Goal: Contribute content: Add original content to the website for others to see

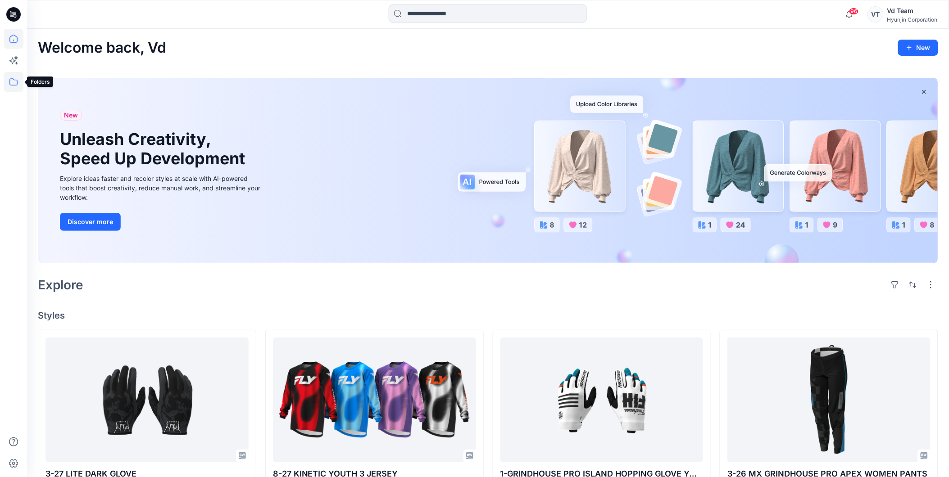
click at [15, 83] on icon at bounding box center [14, 82] width 20 height 20
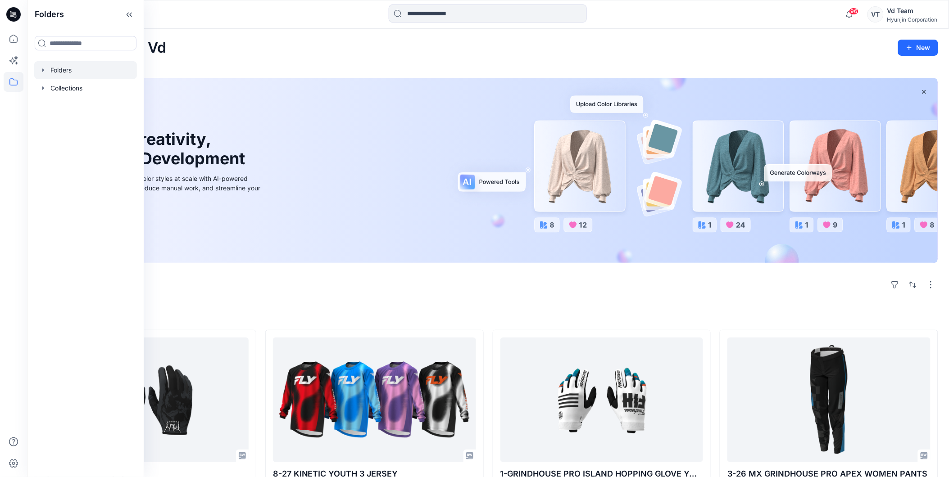
click at [75, 70] on div at bounding box center [85, 70] width 103 height 18
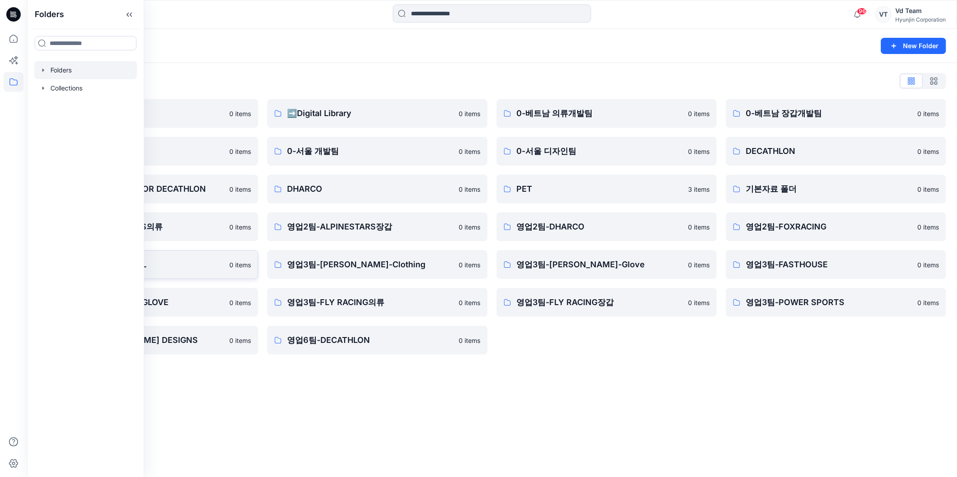
click at [170, 266] on p "영업3팀-5.11 TACTICAL" at bounding box center [141, 265] width 166 height 13
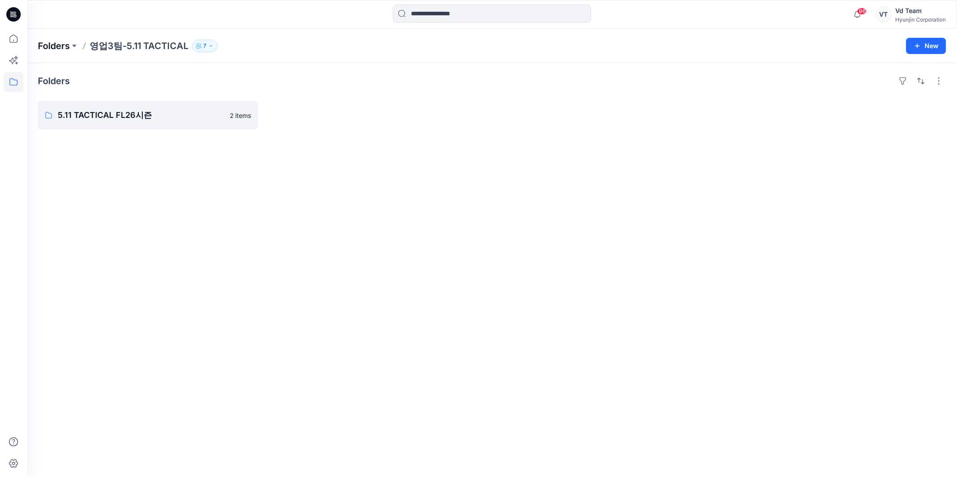
click at [52, 45] on p "Folders" at bounding box center [54, 46] width 32 height 13
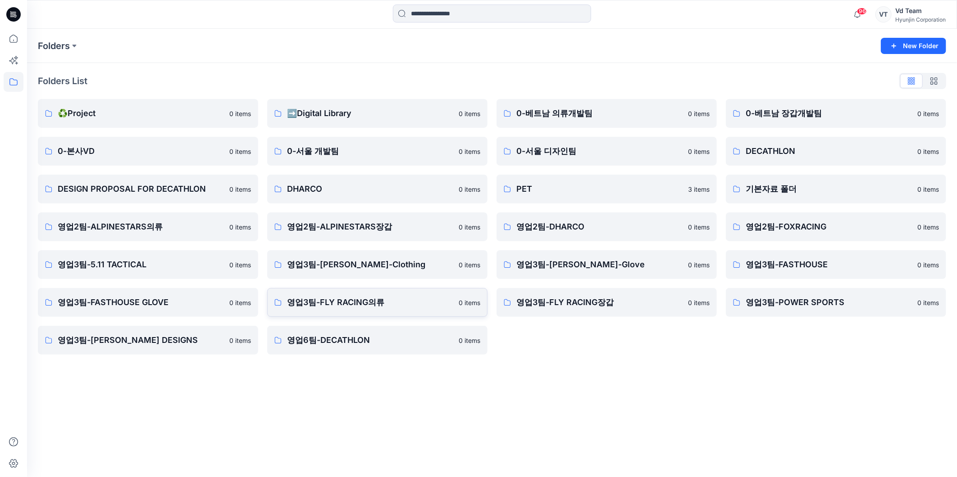
click at [327, 304] on p "영업3팀-FLY RACING의류" at bounding box center [370, 302] width 166 height 13
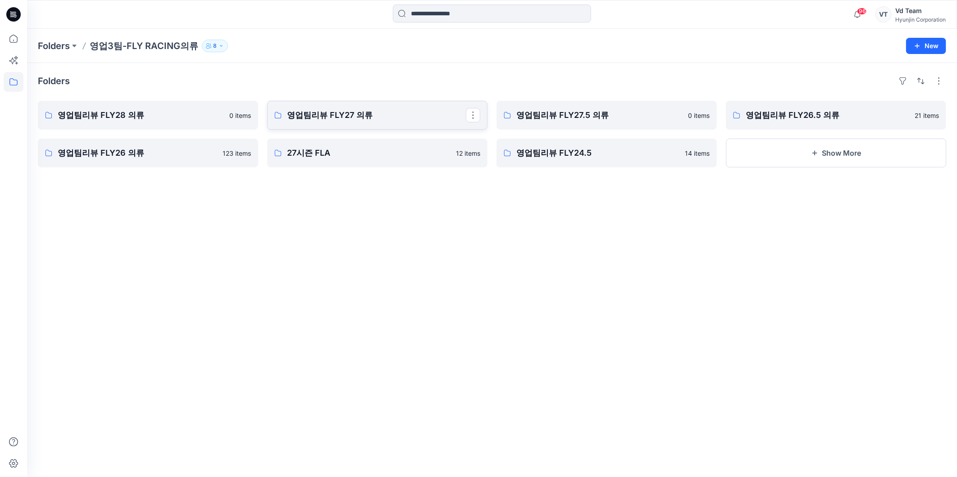
click at [307, 109] on p "영업팀리뷰 FLY27 의류" at bounding box center [376, 115] width 179 height 13
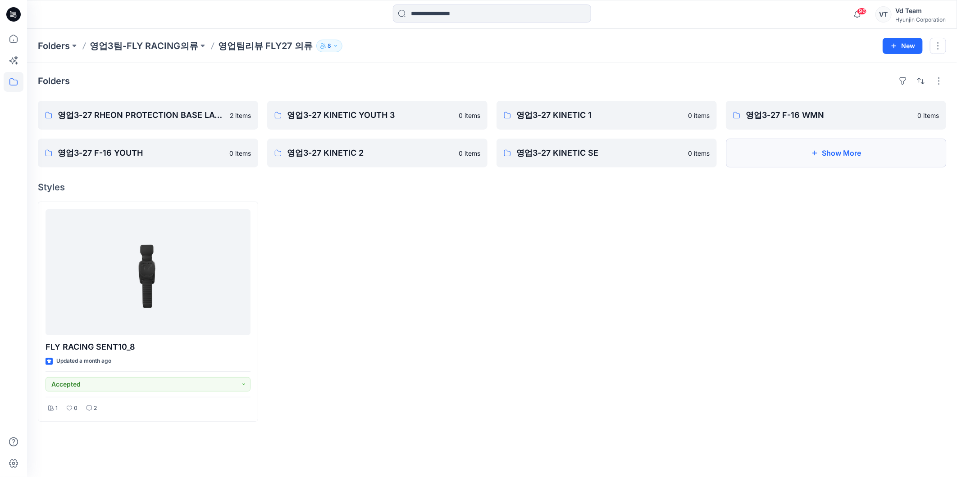
click at [826, 158] on button "Show More" at bounding box center [836, 153] width 220 height 29
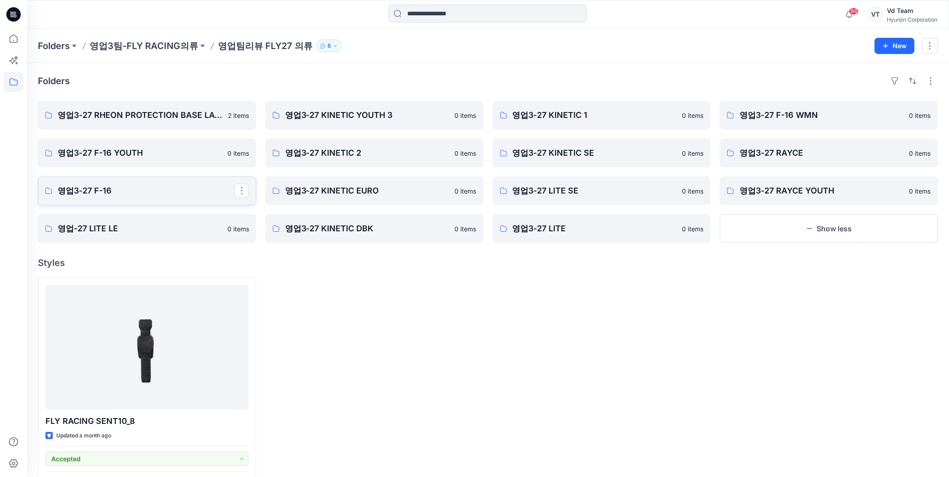
click at [138, 184] on link "영업3-27 F-16" at bounding box center [147, 191] width 218 height 29
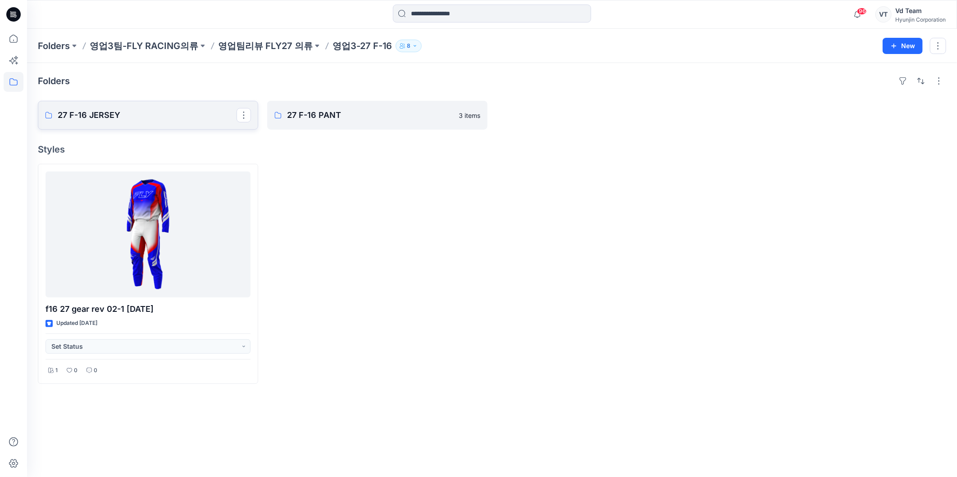
click at [149, 122] on p "27 F-16 JERSEY" at bounding box center [147, 115] width 179 height 13
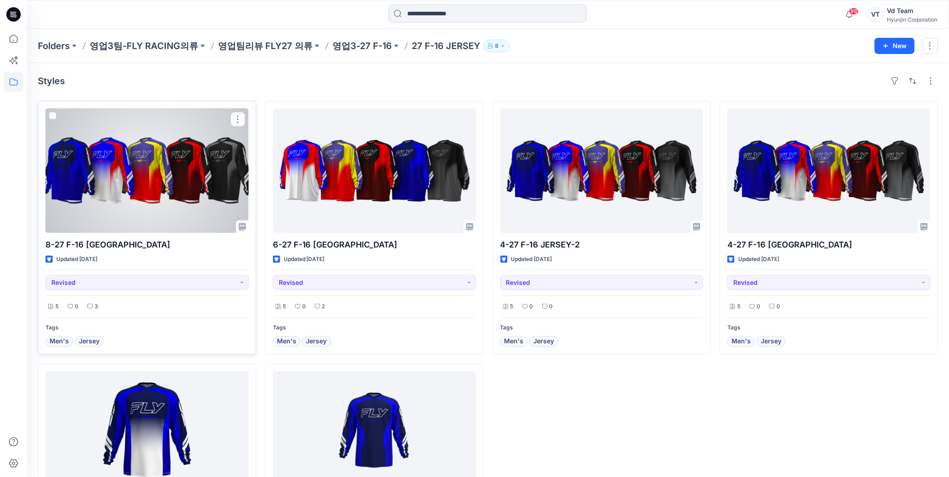
click at [226, 179] on div at bounding box center [146, 171] width 203 height 125
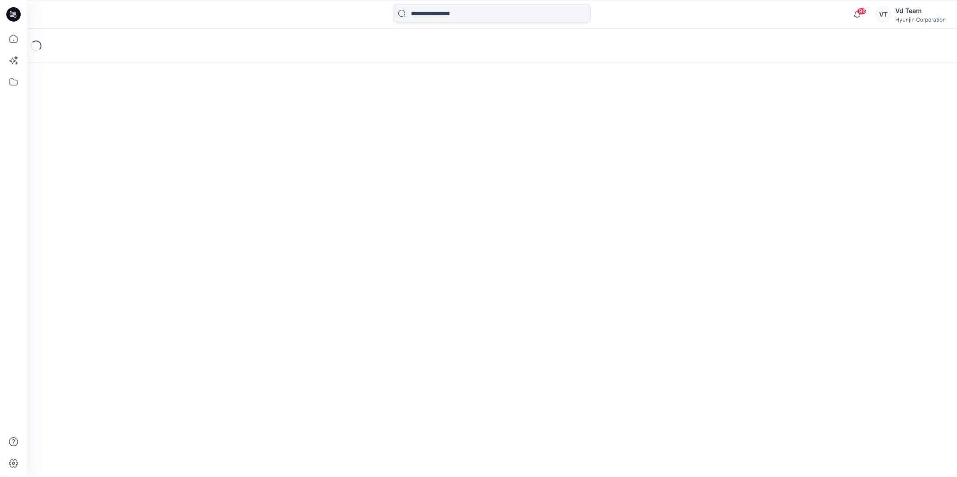
click at [226, 179] on div "Loading..." at bounding box center [492, 253] width 930 height 449
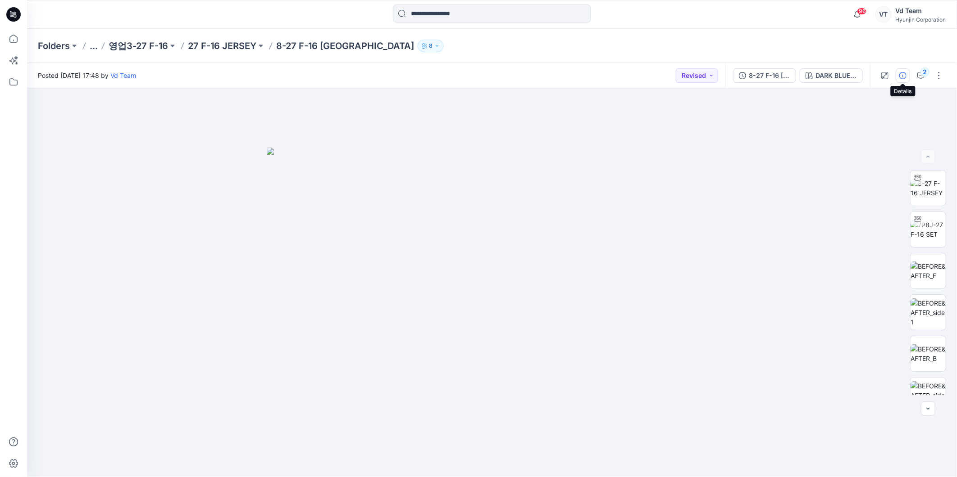
click at [896, 74] on button "button" at bounding box center [902, 75] width 14 height 14
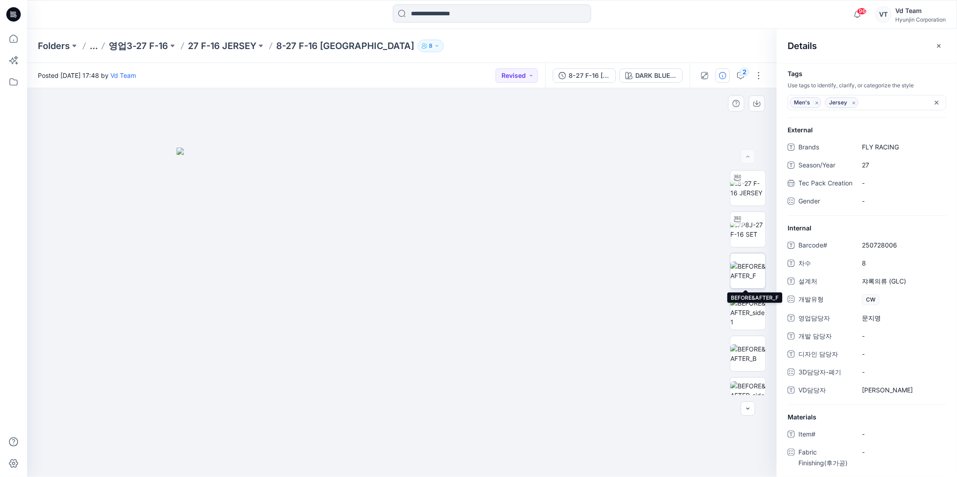
click at [745, 280] on img at bounding box center [747, 271] width 35 height 19
click at [744, 316] on img at bounding box center [747, 313] width 35 height 28
click at [226, 48] on p "27 F-16 JERSEY" at bounding box center [222, 46] width 68 height 13
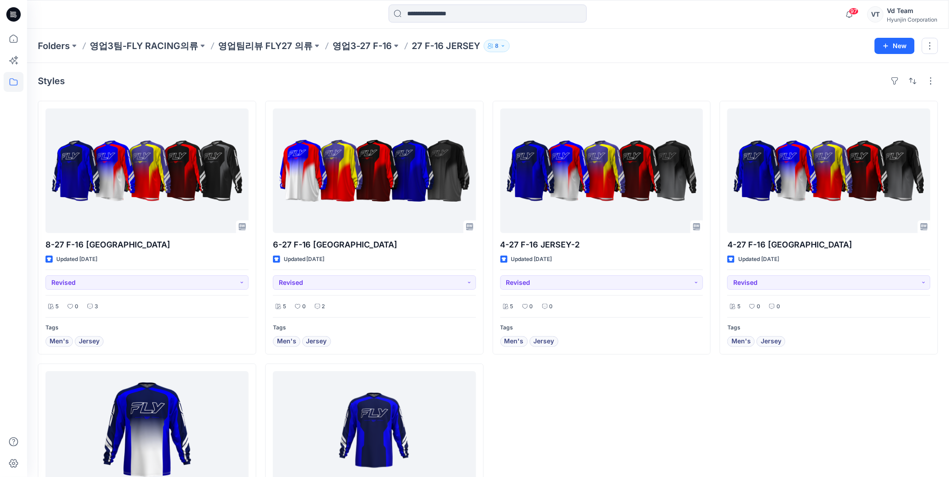
click at [15, 79] on icon at bounding box center [14, 82] width 20 height 20
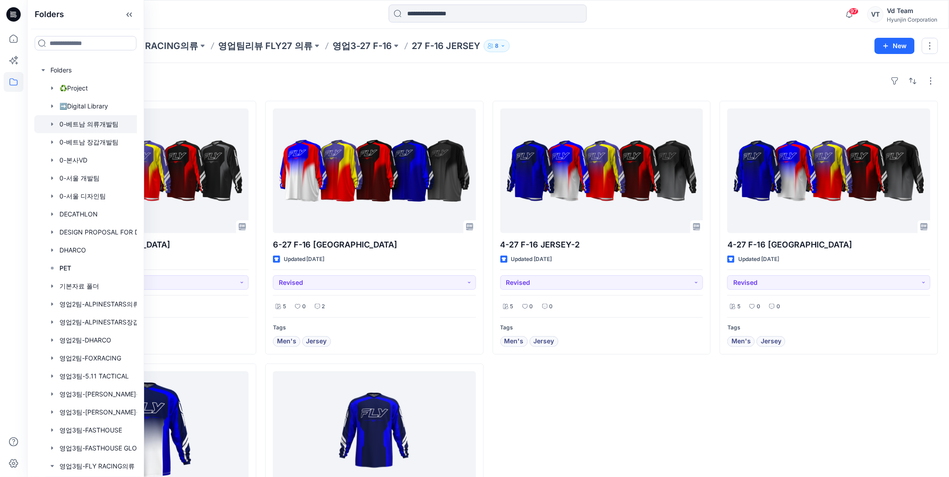
click at [102, 123] on div at bounding box center [106, 124] width 144 height 18
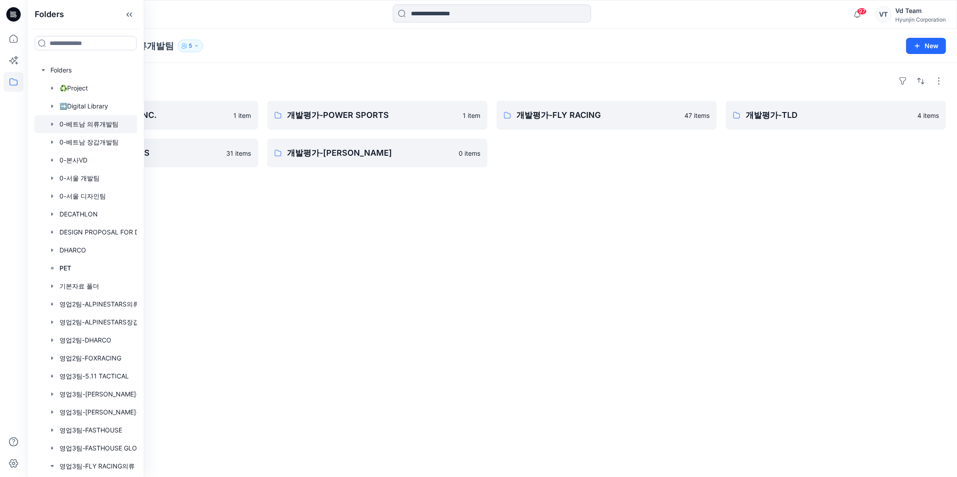
click at [242, 62] on div "Folders 0-베트남 의류개발팀 5 New" at bounding box center [492, 46] width 930 height 34
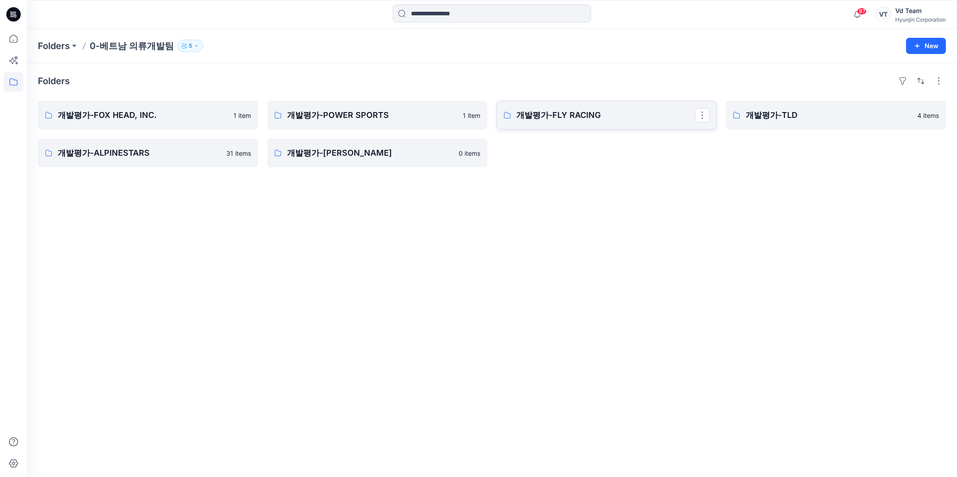
click at [593, 110] on p "개발평가-FLY RACING" at bounding box center [605, 115] width 179 height 13
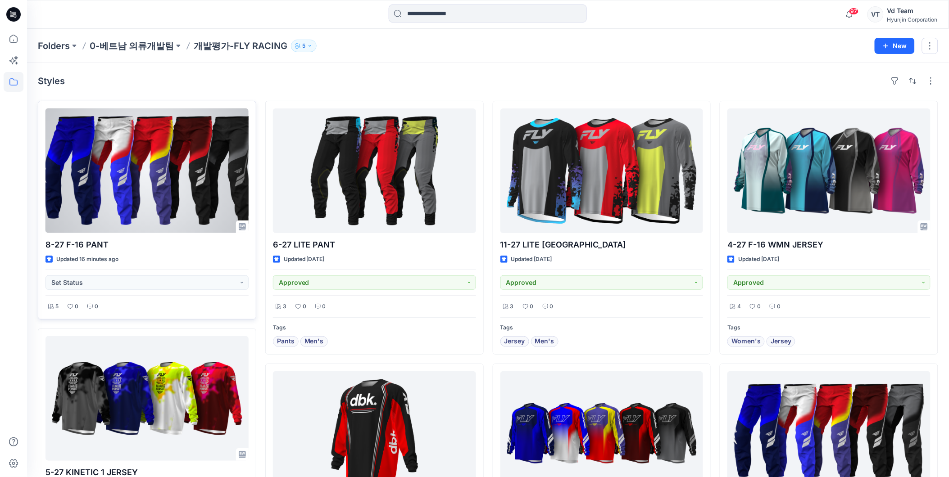
click at [191, 176] on div at bounding box center [146, 171] width 203 height 125
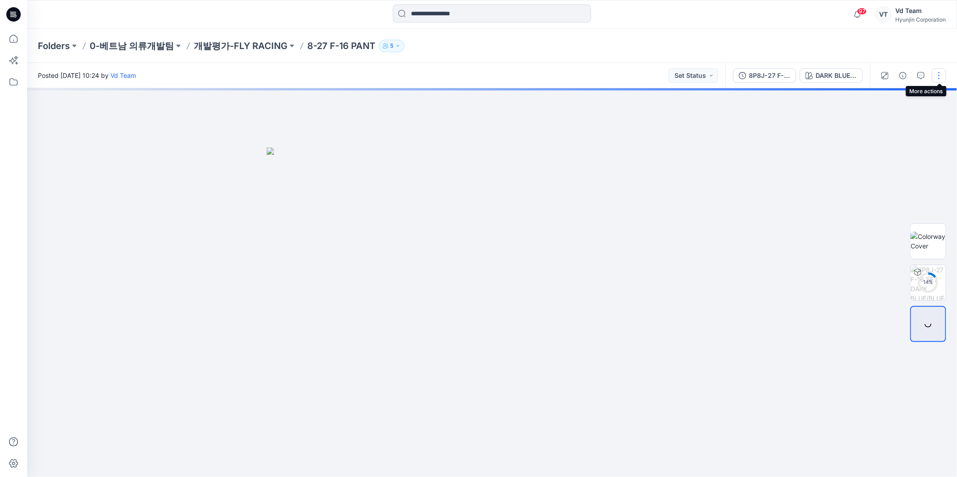
click at [939, 77] on button "button" at bounding box center [938, 75] width 14 height 14
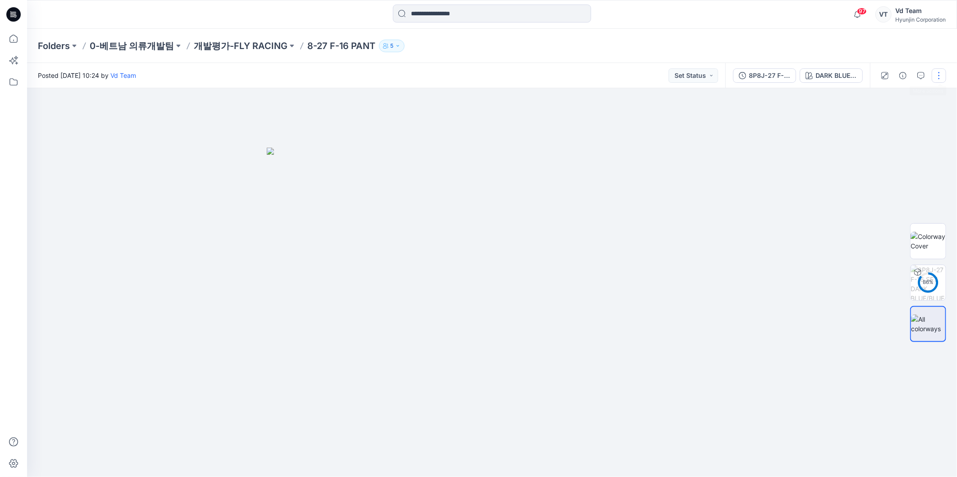
click at [936, 76] on button "button" at bounding box center [938, 75] width 14 height 14
click at [888, 117] on button "Edit" at bounding box center [900, 121] width 83 height 17
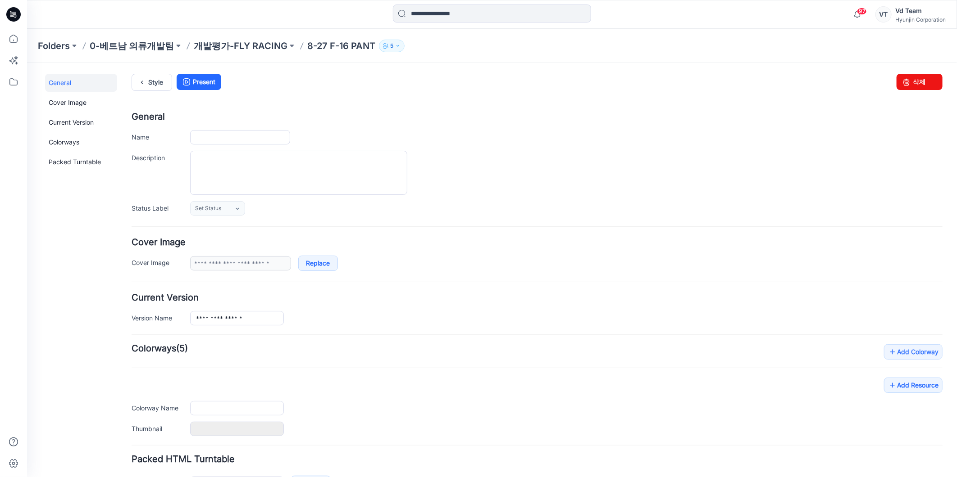
type input "**********"
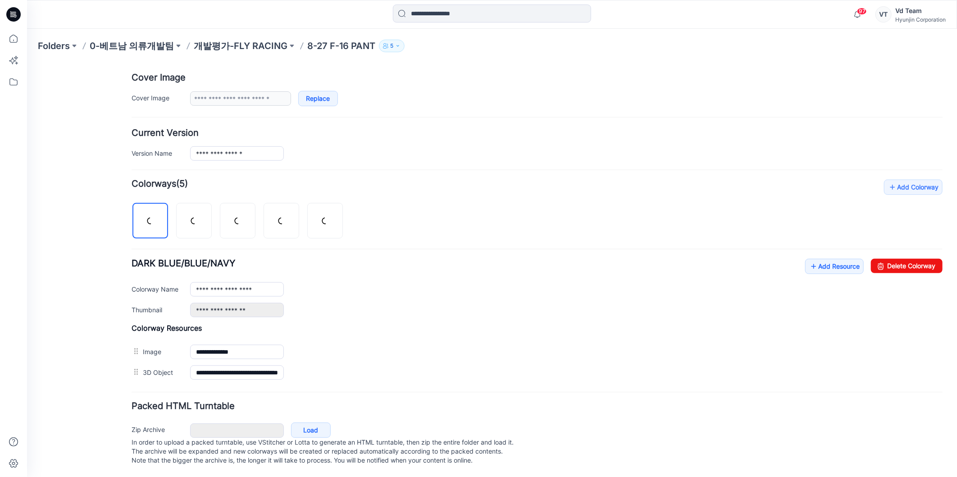
scroll to position [176, 0]
drag, startPoint x: 327, startPoint y: 208, endPoint x: 338, endPoint y: 196, distance: 15.6
click at [328, 218] on img at bounding box center [324, 221] width 7 height 7
type input "**********"
click at [97, 223] on div "General Cover Image Current Version Colorways Packed Turntable" at bounding box center [81, 193] width 72 height 568
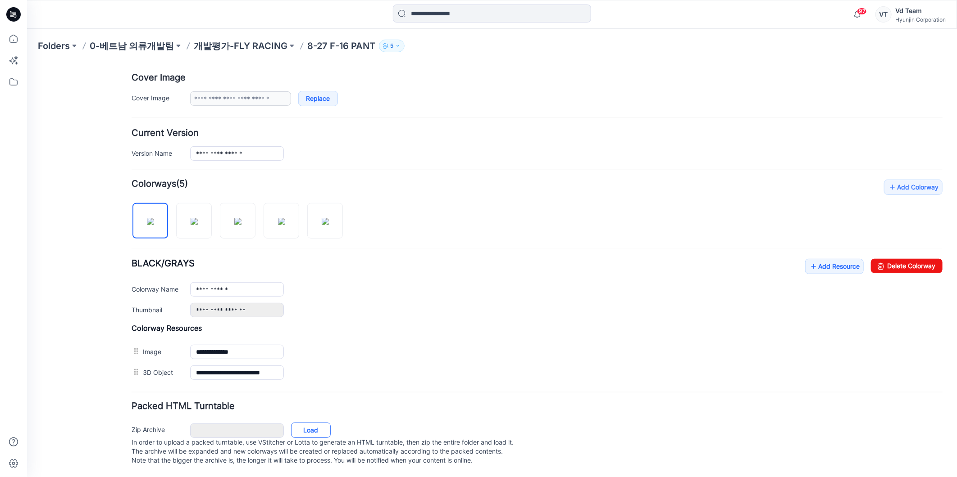
click at [307, 422] on link "Load" at bounding box center [311, 429] width 40 height 15
click at [316, 422] on link "Load" at bounding box center [311, 429] width 40 height 15
click at [256, 42] on p "개발평가-FLY RACING" at bounding box center [241, 46] width 94 height 13
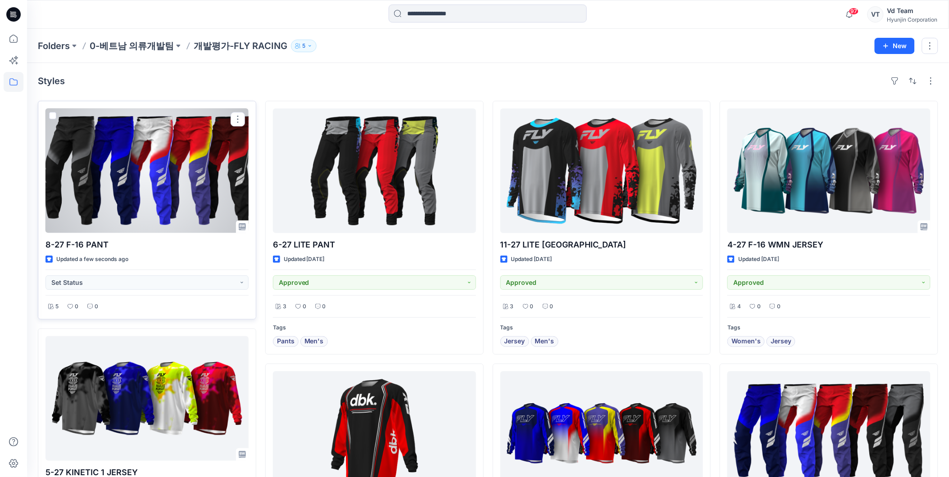
click at [200, 178] on div at bounding box center [146, 171] width 203 height 125
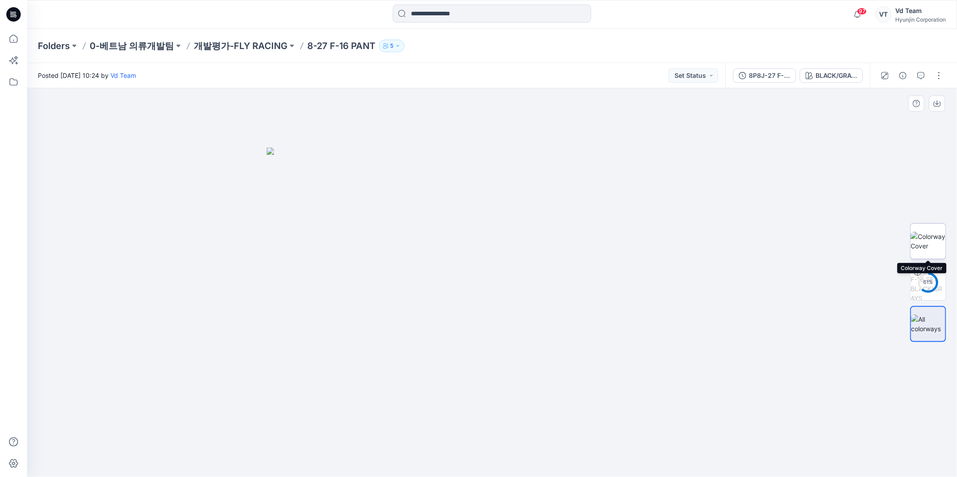
click at [931, 240] on img at bounding box center [927, 241] width 35 height 19
click at [938, 78] on button "button" at bounding box center [938, 75] width 14 height 14
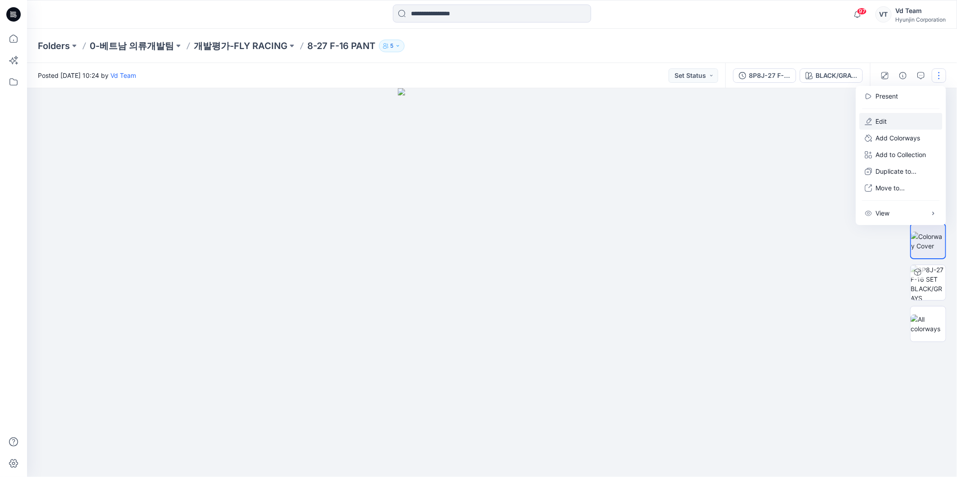
click at [911, 122] on button "Edit" at bounding box center [900, 121] width 83 height 17
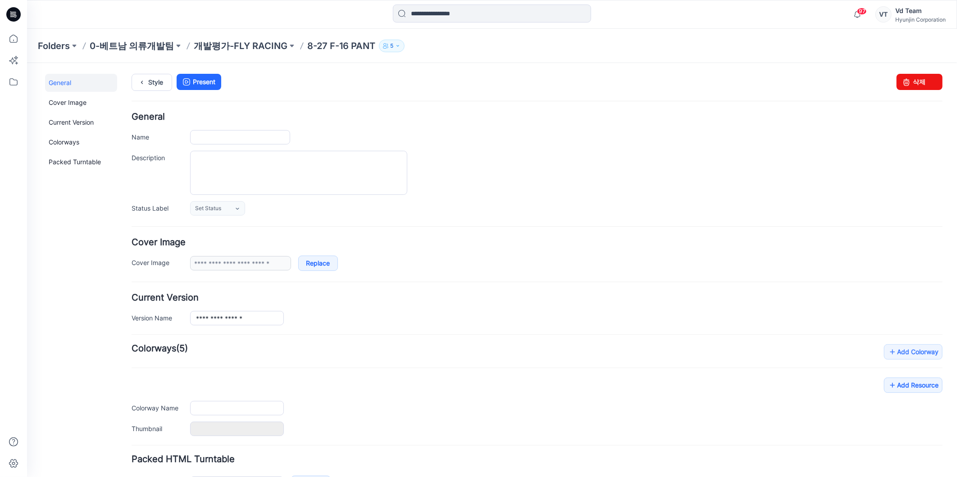
type input "**********"
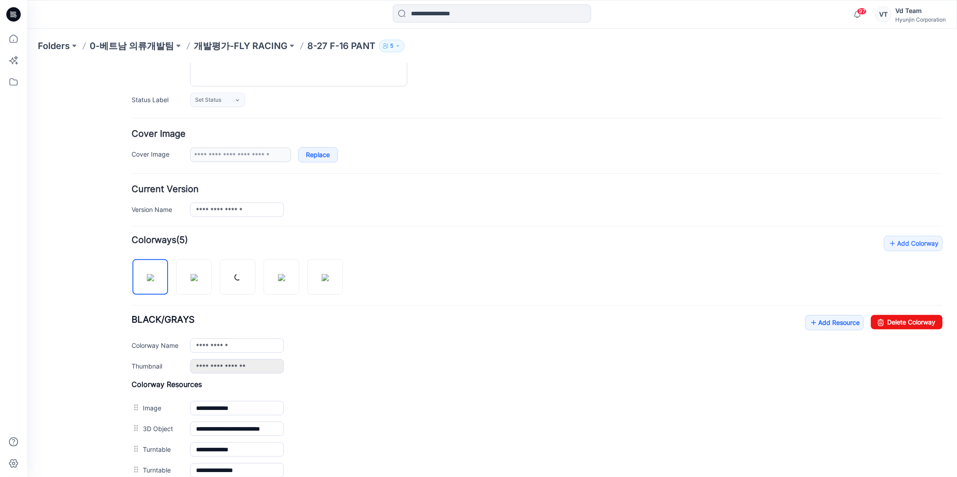
scroll to position [150, 0]
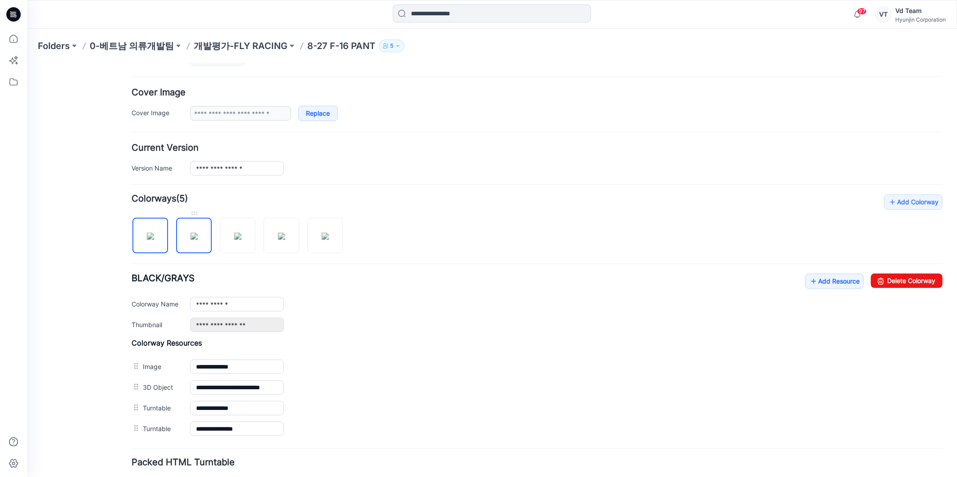
click at [190, 232] on img at bounding box center [193, 235] width 7 height 7
type input "**********"
click at [241, 45] on p "개발평가-FLY RACING" at bounding box center [241, 46] width 94 height 13
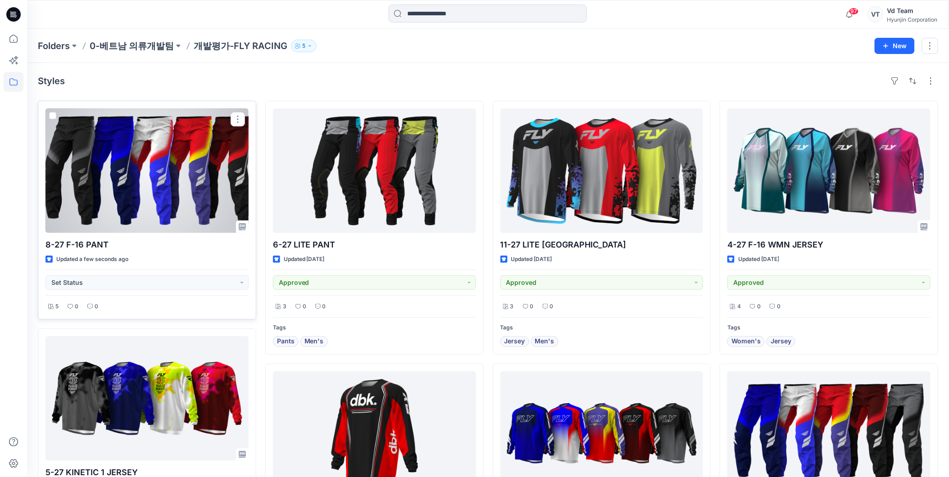
click at [176, 163] on div at bounding box center [146, 171] width 203 height 125
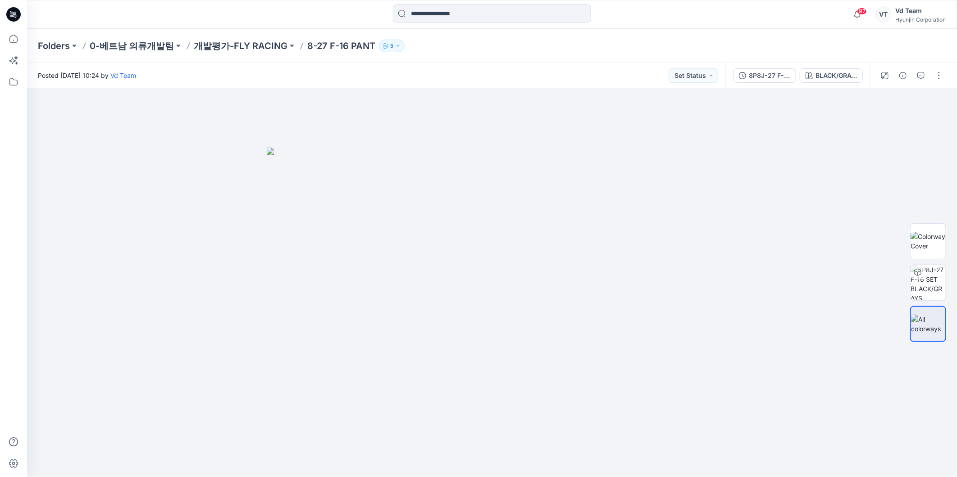
click at [845, 71] on div "BLACK/GRAYS" at bounding box center [835, 76] width 41 height 10
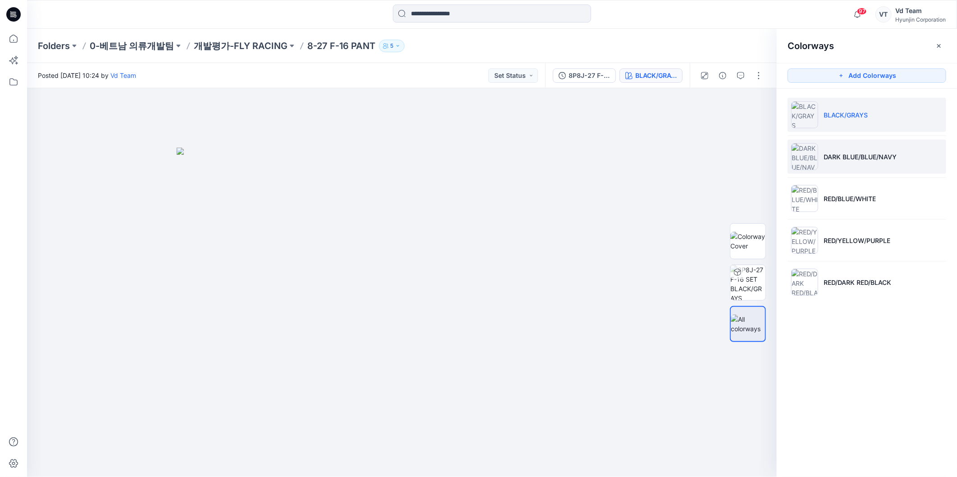
click at [830, 166] on li "DARK BLUE/BLUE/NAVY" at bounding box center [866, 157] width 159 height 34
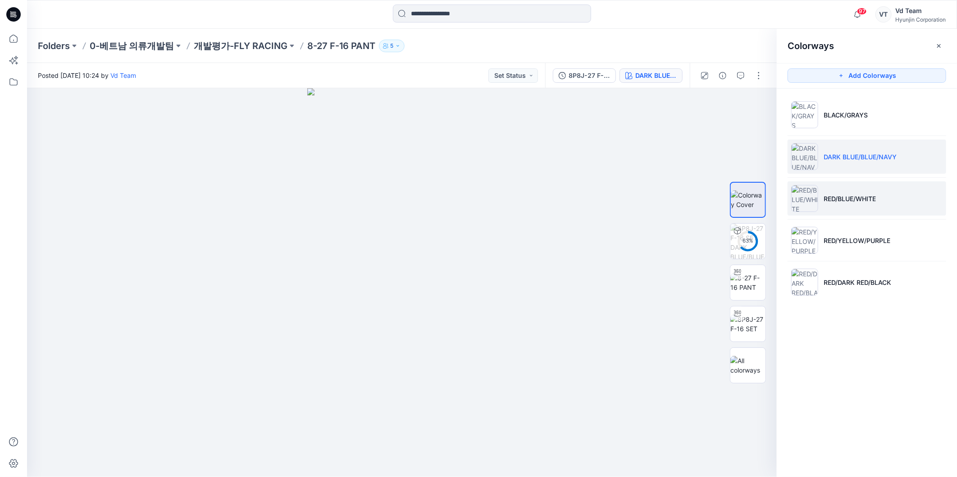
click at [831, 195] on p "RED/BLUE/WHITE" at bounding box center [849, 198] width 52 height 9
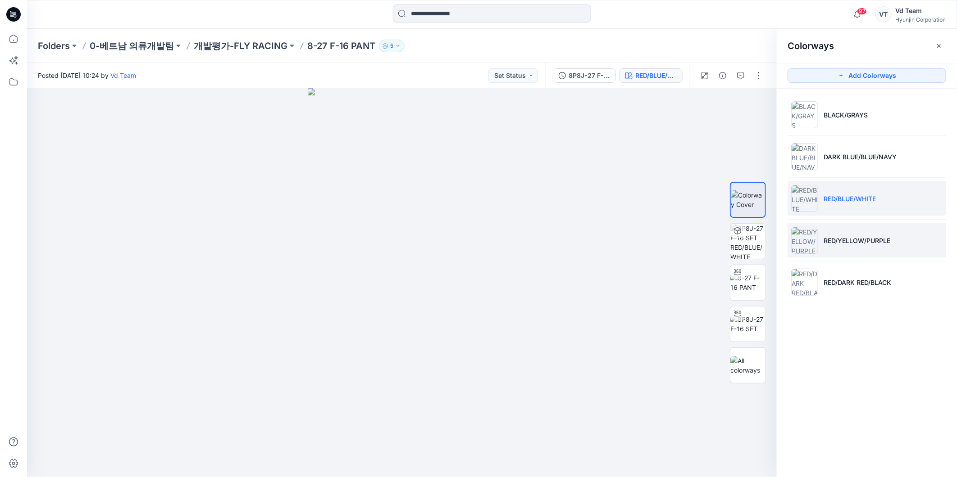
click at [840, 239] on p "RED/YELLOW/PURPLE" at bounding box center [856, 240] width 67 height 9
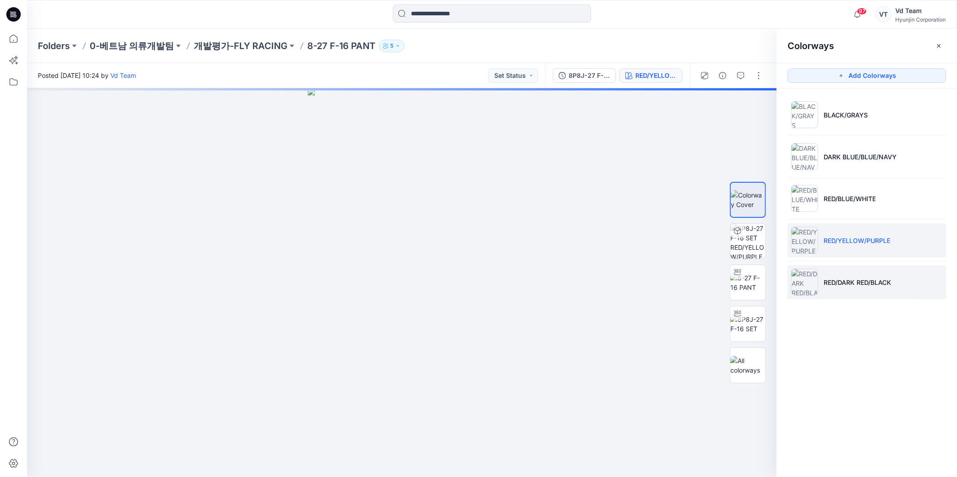
click at [842, 284] on p "RED/DARK RED/BLACK" at bounding box center [857, 282] width 68 height 9
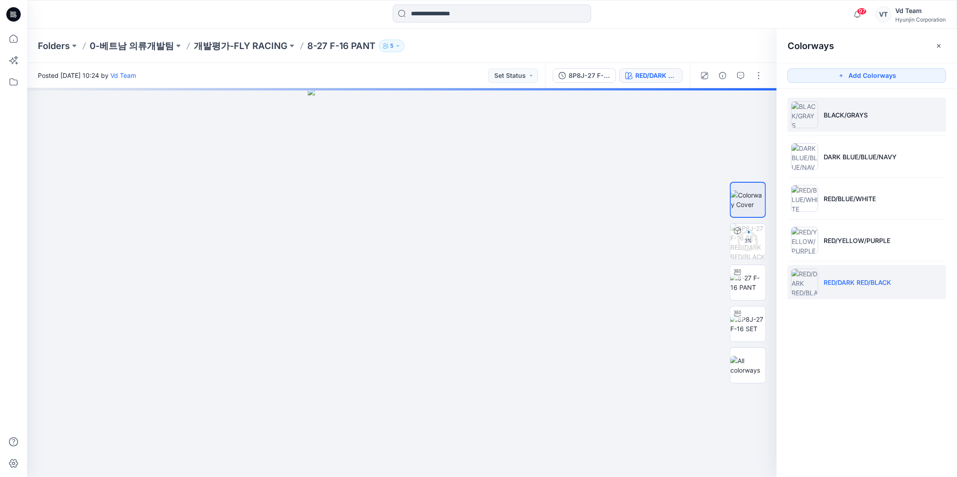
click at [849, 123] on li "BLACK/GRAYS" at bounding box center [866, 115] width 159 height 34
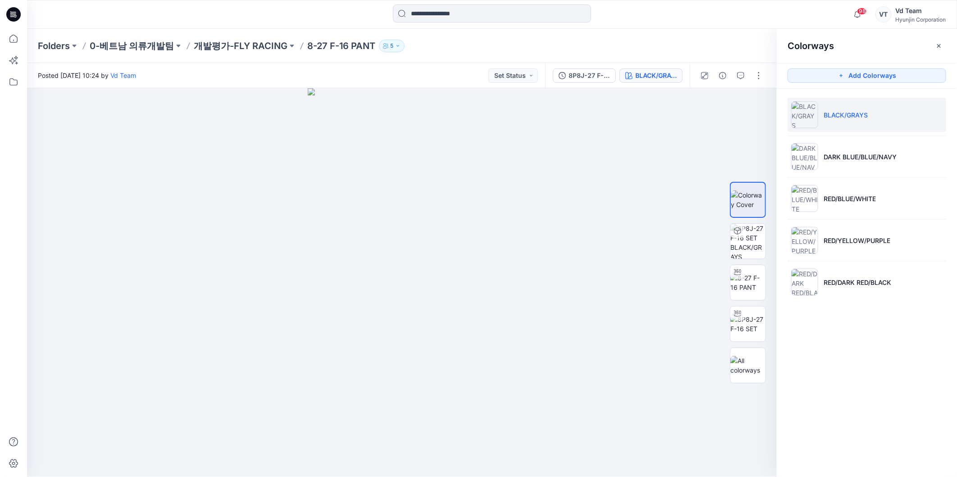
click at [746, 32] on div "Folders 0-베트남 의류개발팀 개발평가-FLY RACING 8-27 F-16 PANT 5" at bounding box center [492, 46] width 930 height 34
click at [746, 40] on div "Folders 0-베트남 의류개발팀 개발평가-FLY RACING 8-27 F-16 PANT 5" at bounding box center [457, 46] width 838 height 13
click at [935, 43] on icon "button" at bounding box center [938, 45] width 7 height 7
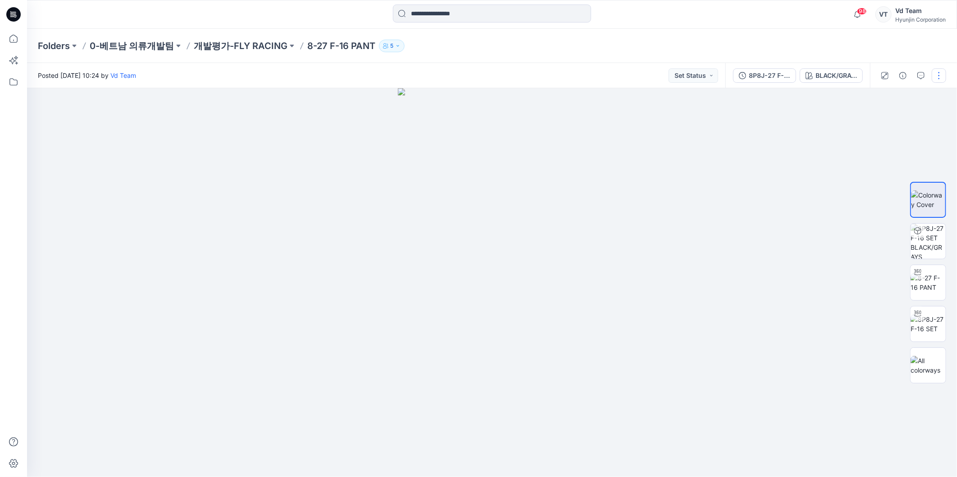
click at [933, 71] on button "button" at bounding box center [938, 75] width 14 height 14
click at [880, 125] on p "Edit" at bounding box center [881, 121] width 11 height 9
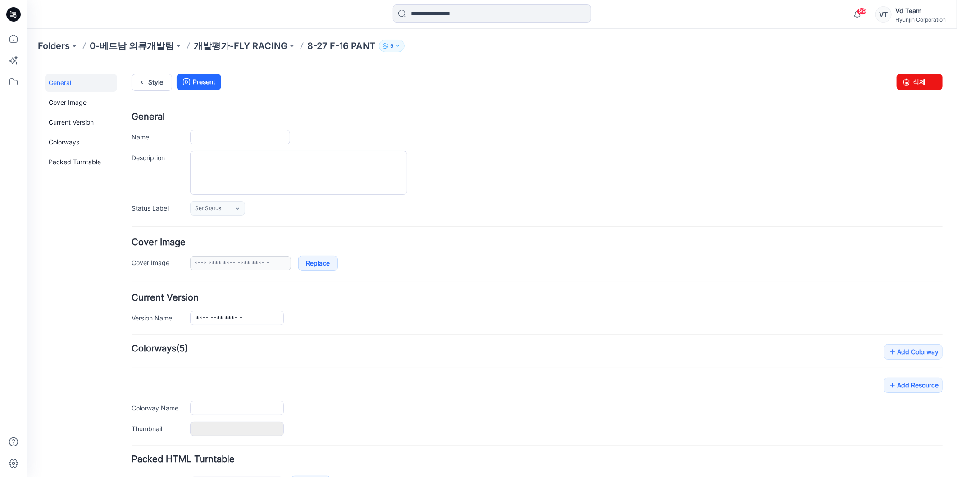
type input "**********"
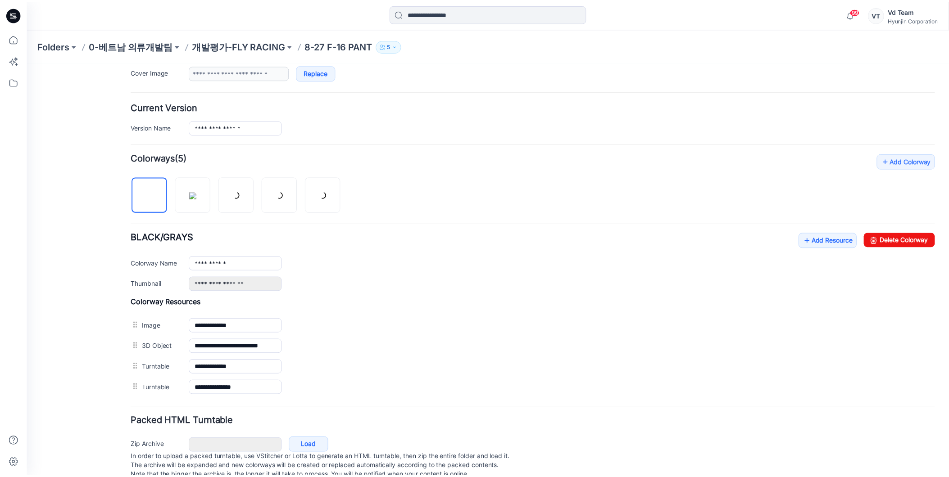
scroll to position [217, 0]
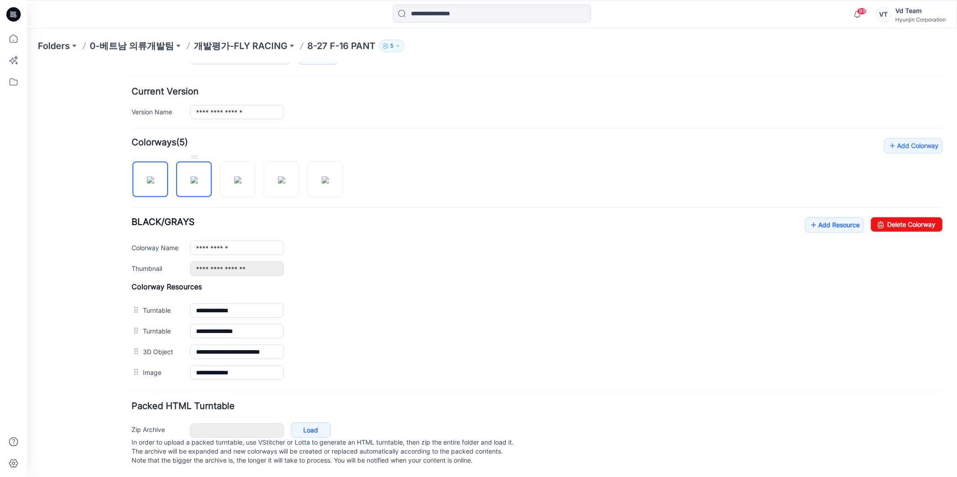
click at [190, 176] on img at bounding box center [193, 179] width 7 height 7
click at [234, 176] on img at bounding box center [237, 179] width 7 height 7
click at [279, 181] on img at bounding box center [280, 179] width 7 height 7
click at [321, 176] on img at bounding box center [324, 179] width 7 height 7
click at [154, 176] on img at bounding box center [149, 179] width 7 height 7
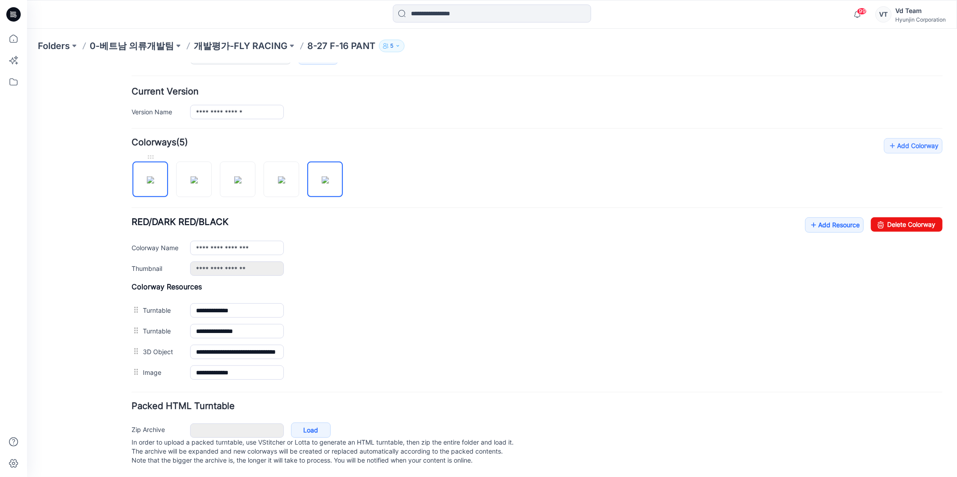
type input "**********"
click at [811, 217] on link "Add Resource" at bounding box center [833, 224] width 59 height 15
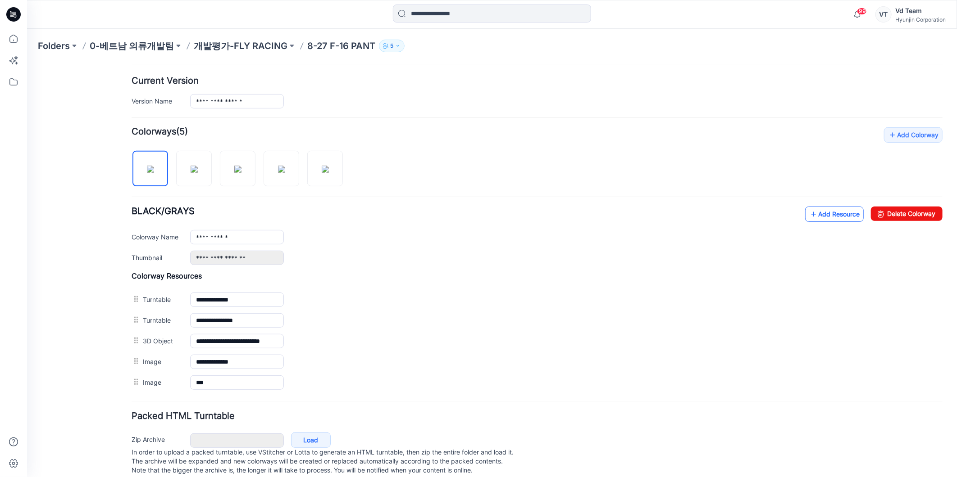
click at [839, 214] on link "Add Resource" at bounding box center [833, 213] width 59 height 15
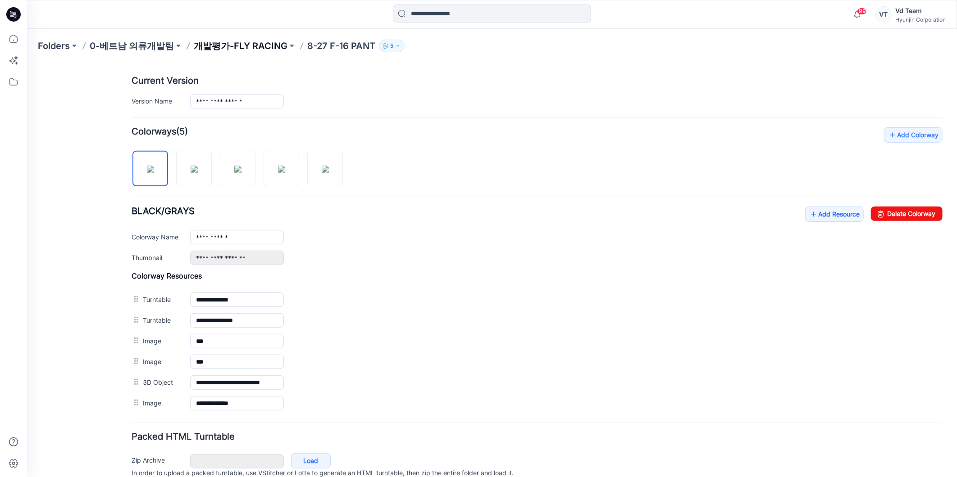
click at [247, 46] on p "개발평가-FLY RACING" at bounding box center [241, 46] width 94 height 13
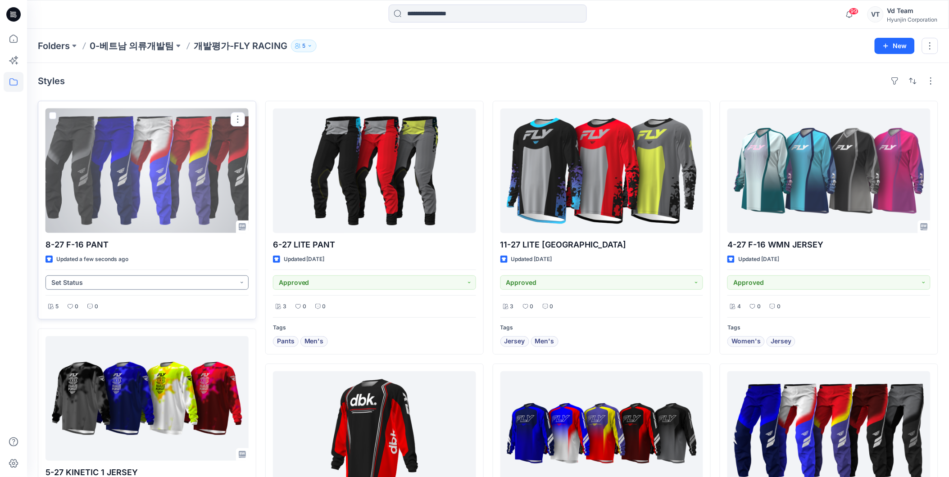
click at [132, 281] on button "Set Status" at bounding box center [146, 283] width 203 height 14
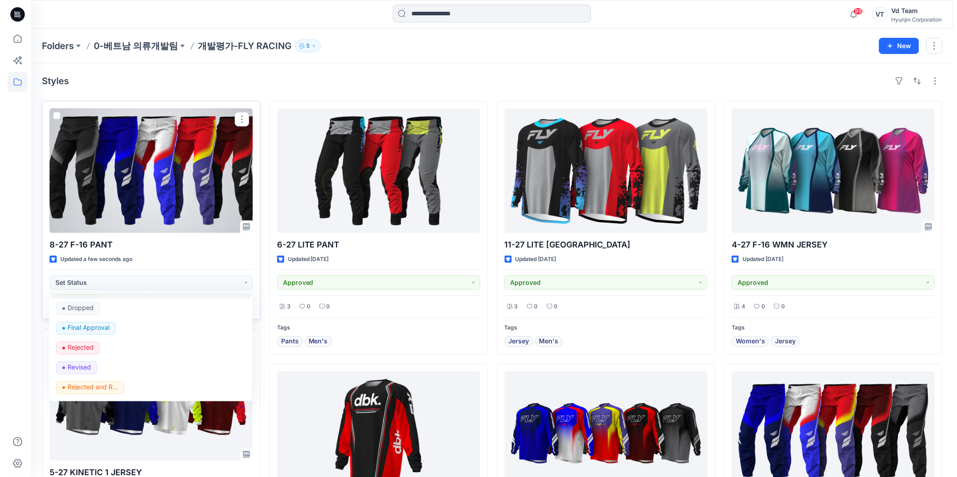
scroll to position [113, 0]
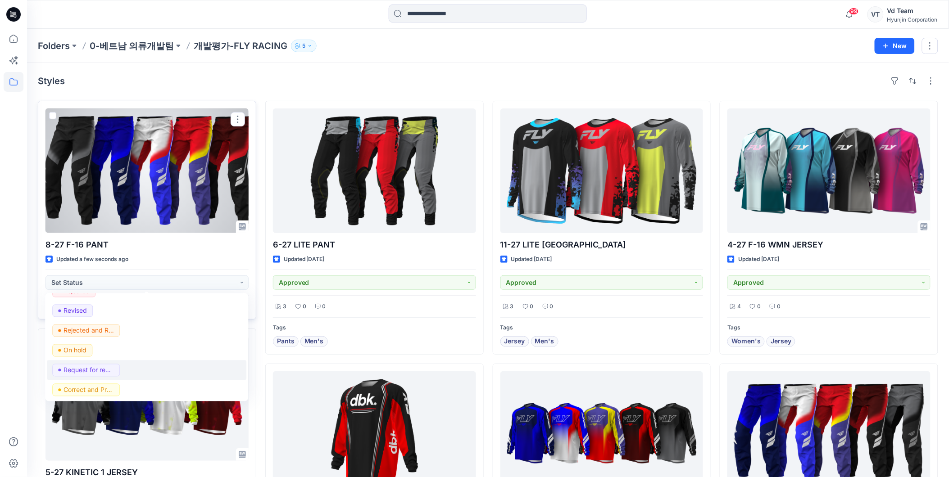
click at [127, 371] on div "Request for review" at bounding box center [146, 370] width 189 height 13
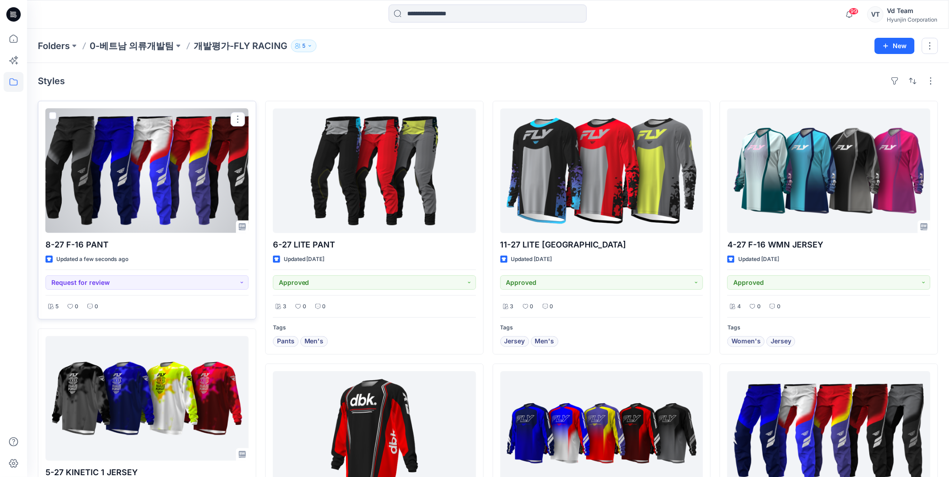
click at [156, 170] on div at bounding box center [146, 171] width 203 height 125
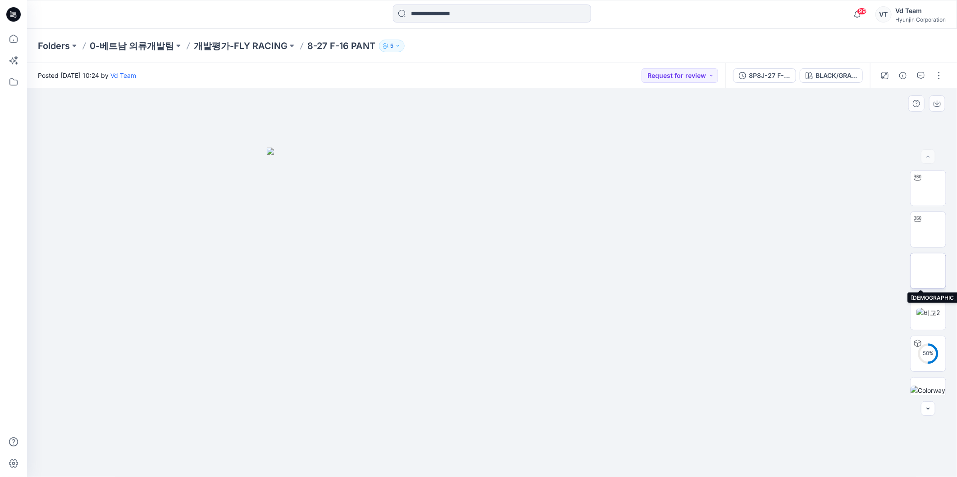
click at [924, 267] on img at bounding box center [928, 271] width 23 height 9
click at [926, 311] on img at bounding box center [927, 312] width 23 height 9
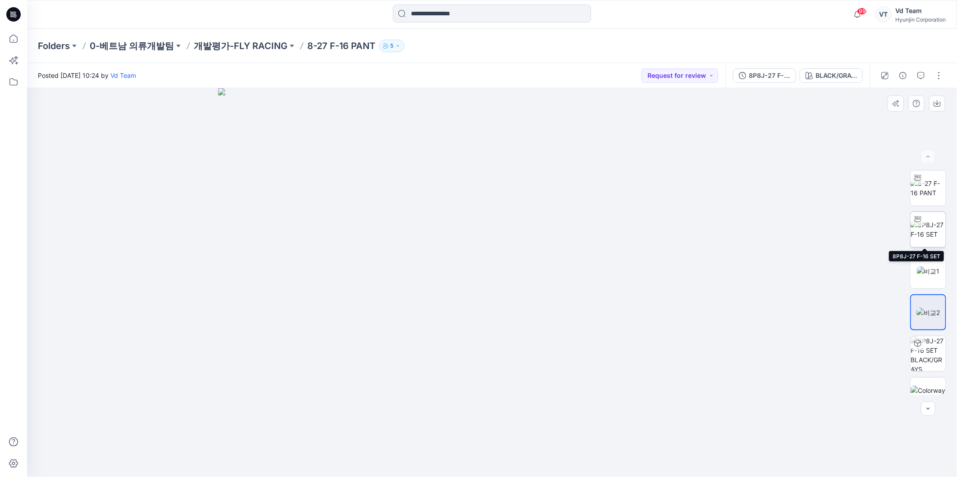
click at [921, 224] on div at bounding box center [917, 219] width 14 height 14
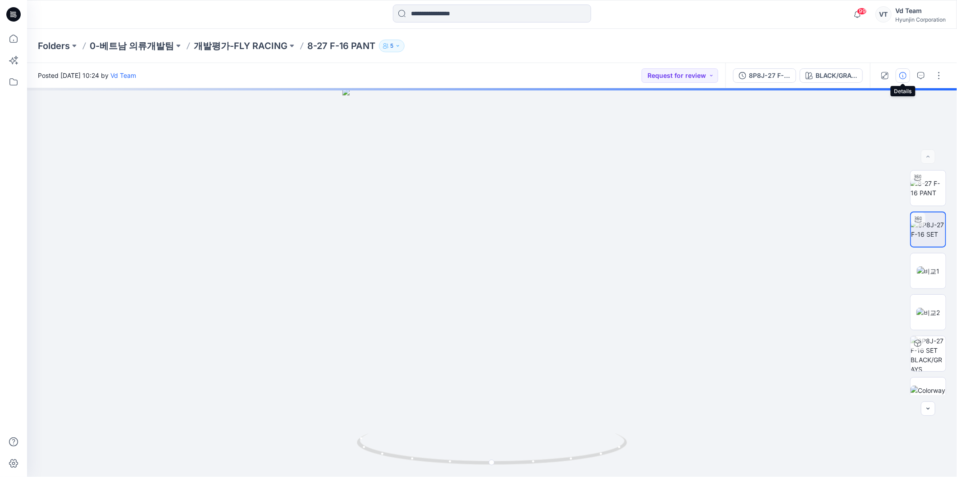
click at [902, 73] on icon "button" at bounding box center [902, 75] width 7 height 7
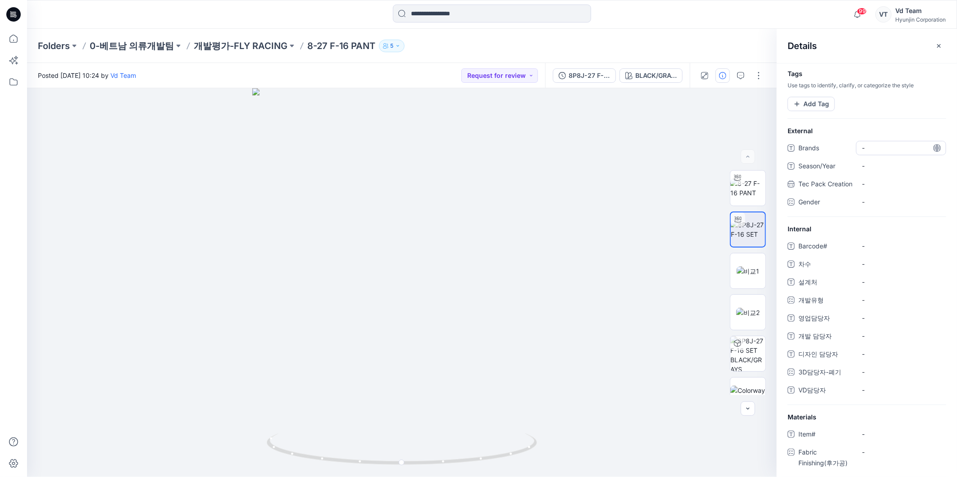
click at [890, 146] on span "-" at bounding box center [901, 147] width 78 height 9
click at [824, 113] on div at bounding box center [866, 118] width 180 height 15
click at [823, 106] on button "Add Tag" at bounding box center [810, 104] width 47 height 14
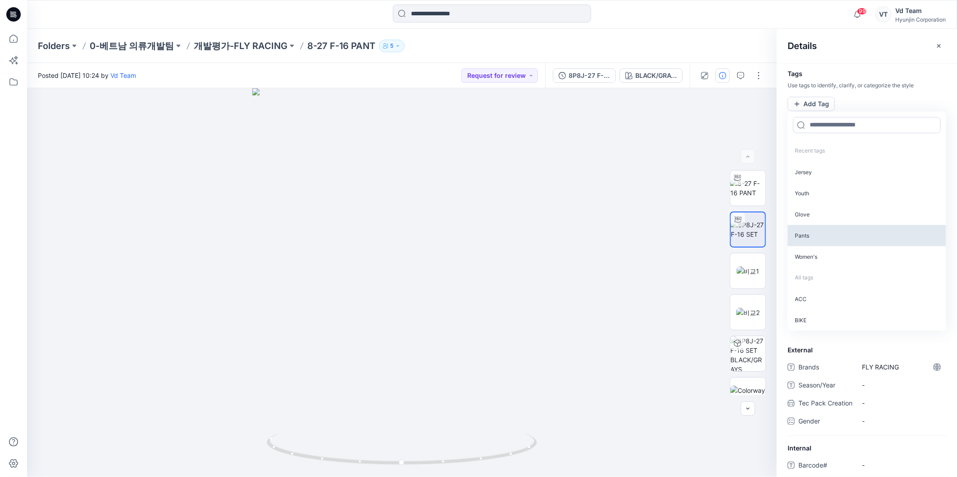
click at [803, 241] on p "Pants" at bounding box center [866, 235] width 159 height 21
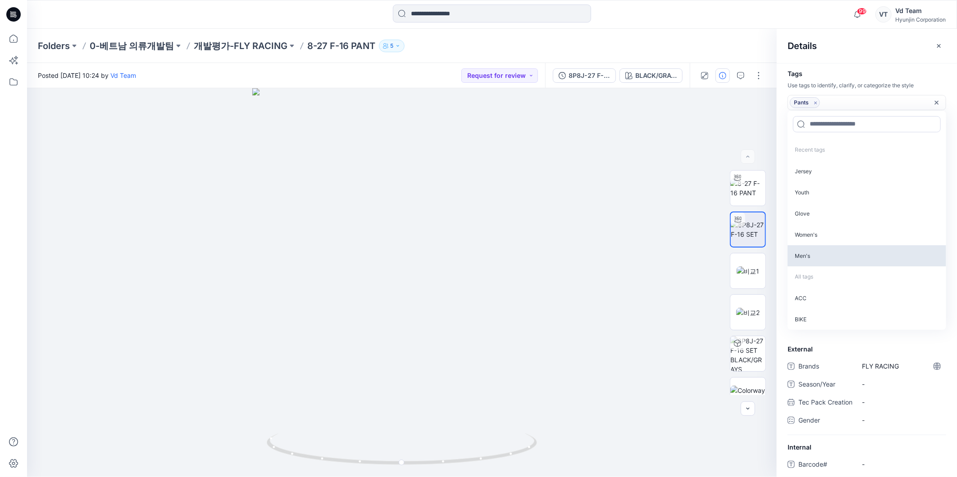
click at [803, 260] on p "Men's" at bounding box center [866, 255] width 159 height 21
click at [828, 59] on div "Details" at bounding box center [866, 46] width 180 height 34
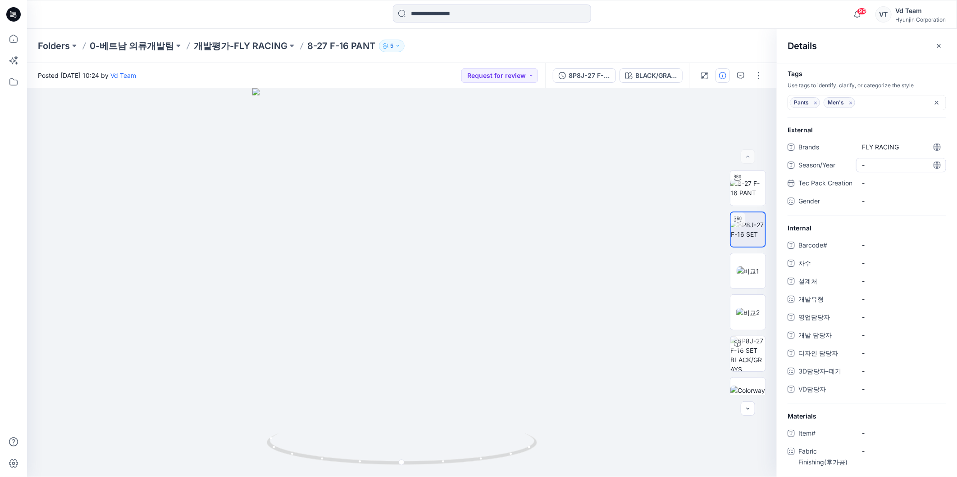
click at [866, 169] on span "-" at bounding box center [901, 164] width 78 height 9
type textarea "**"
click at [883, 209] on div "-" at bounding box center [901, 201] width 90 height 14
click at [878, 227] on label "Male" at bounding box center [901, 221] width 76 height 11
click at [830, 206] on span "Gender" at bounding box center [825, 207] width 54 height 22
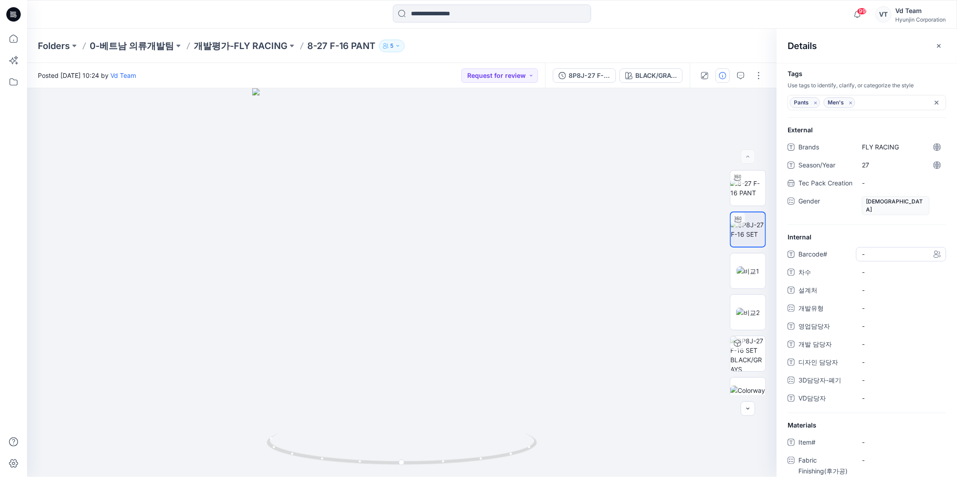
click at [888, 253] on span "-" at bounding box center [901, 254] width 78 height 9
type textarea "*********"
click at [882, 272] on span "-" at bounding box center [901, 272] width 78 height 9
type textarea "*"
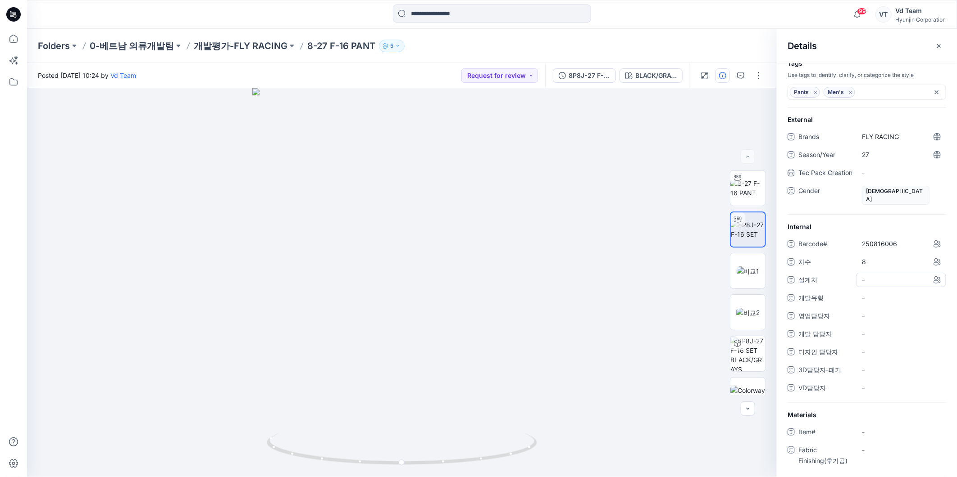
click at [903, 276] on span "-" at bounding box center [901, 279] width 78 height 9
type textarea "**********"
click at [885, 291] on div "-" at bounding box center [901, 298] width 90 height 14
click at [868, 337] on span at bounding box center [866, 335] width 7 height 7
click at [803, 318] on span "영업담당자" at bounding box center [825, 317] width 54 height 13
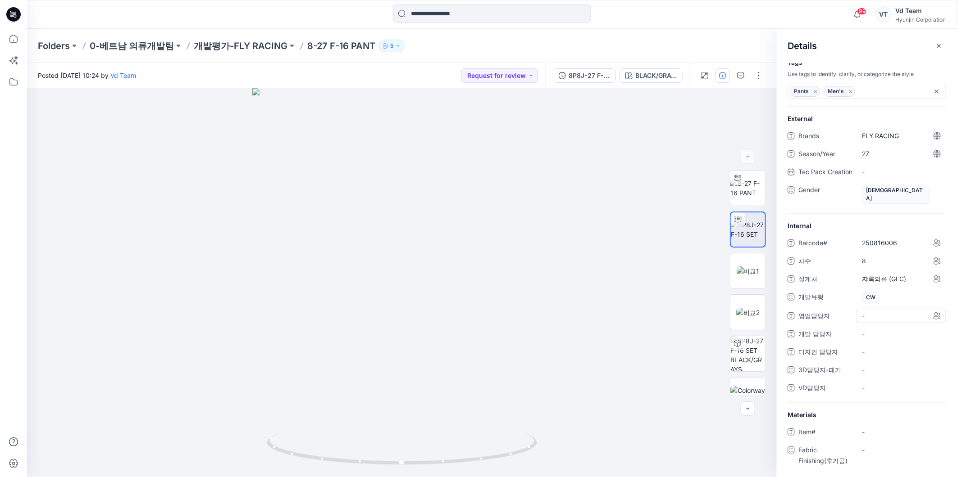
click at [888, 320] on span "-" at bounding box center [901, 315] width 78 height 9
click at [888, 316] on span "-" at bounding box center [901, 315] width 78 height 9
click at [883, 338] on 담당자 "-" at bounding box center [901, 333] width 78 height 9
click at [830, 318] on div "영업담당자 황재민" at bounding box center [866, 316] width 159 height 14
drag, startPoint x: 869, startPoint y: 318, endPoint x: 824, endPoint y: 323, distance: 45.4
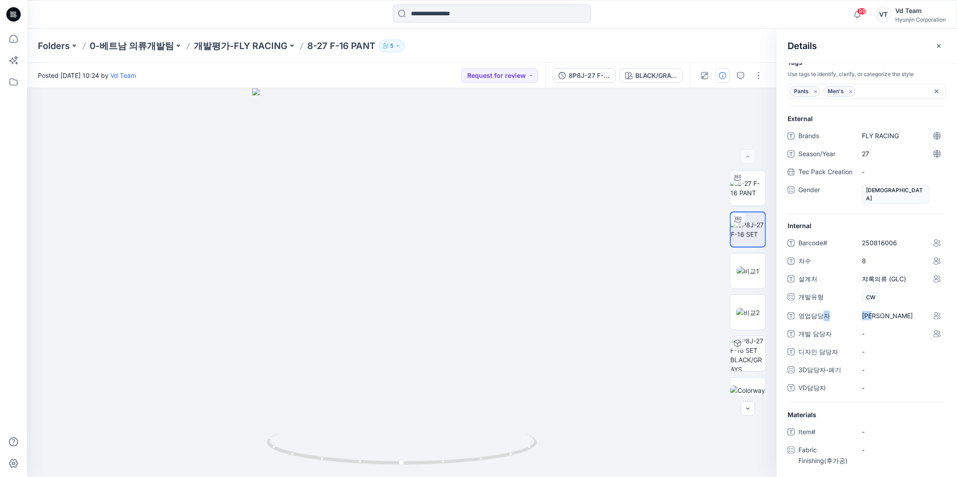
click at [824, 323] on div "영업담당자 황재민" at bounding box center [866, 316] width 159 height 14
copy div "자 황재민"
click at [885, 336] on 담당자 "-" at bounding box center [901, 333] width 78 height 9
type textarea "* ***"
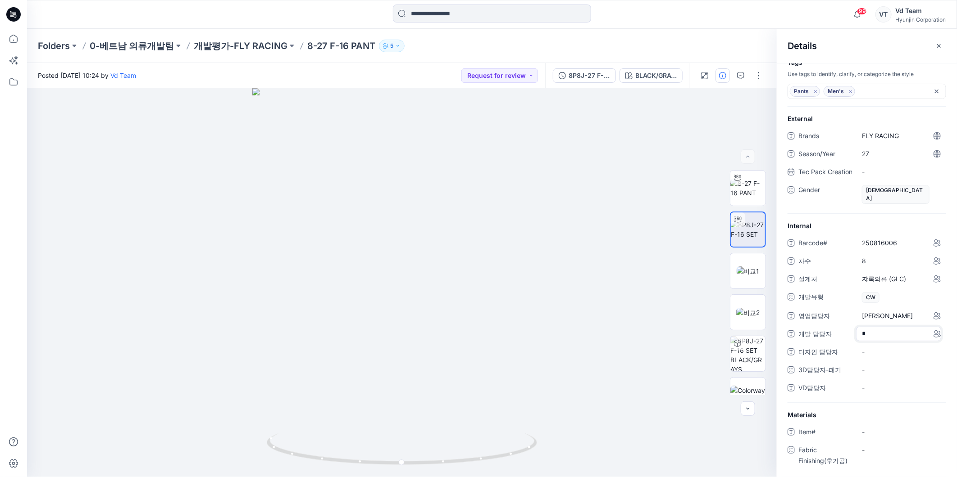
drag, startPoint x: 882, startPoint y: 338, endPoint x: 778, endPoint y: 309, distance: 107.4
click at [776, 309] on div "Internal Barcode# 250816006 차수 8 설계처 쟈록의류 (GLC) 개발유형 CW 영업담당자 황재민 개발 담당자 * *** …" at bounding box center [866, 312] width 180 height 182
click at [878, 315] on span "황재민" at bounding box center [901, 315] width 78 height 9
drag, startPoint x: 883, startPoint y: 315, endPoint x: 812, endPoint y: 316, distance: 70.7
click at [812, 316] on div "영업담당자 ***" at bounding box center [866, 316] width 159 height 14
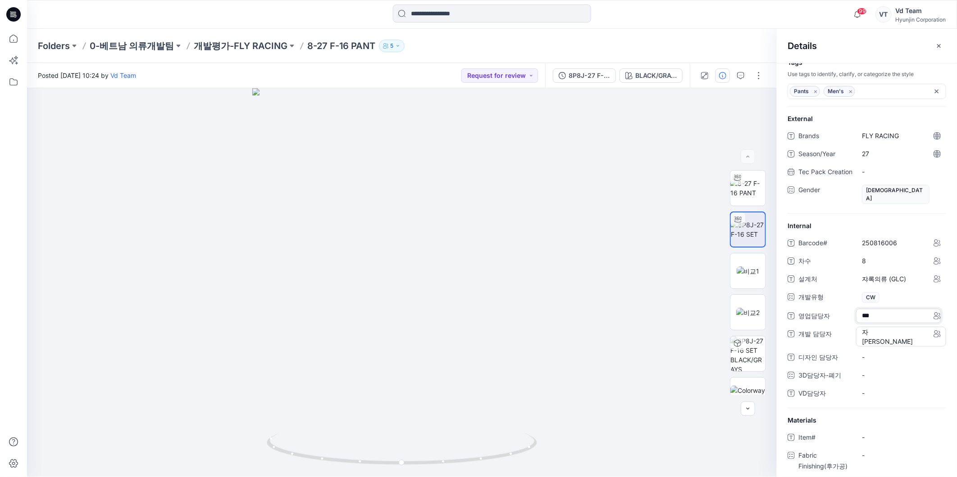
click at [889, 336] on 담당자 "자 황재민" at bounding box center [901, 336] width 78 height 19
drag, startPoint x: 865, startPoint y: 342, endPoint x: 809, endPoint y: 317, distance: 61.5
click at [809, 317] on div "Barcode# 250816006 차수 8 설계처 쟈록의류 (GLC) 개발유형 CW 영업담당자 황재민 개발 담당자 * *** 디자인 담당자 -…" at bounding box center [866, 322] width 159 height 172
click at [809, 317] on span "영업담당자" at bounding box center [825, 317] width 54 height 13
click at [876, 340] on 담당자 "자 황재민" at bounding box center [901, 336] width 78 height 19
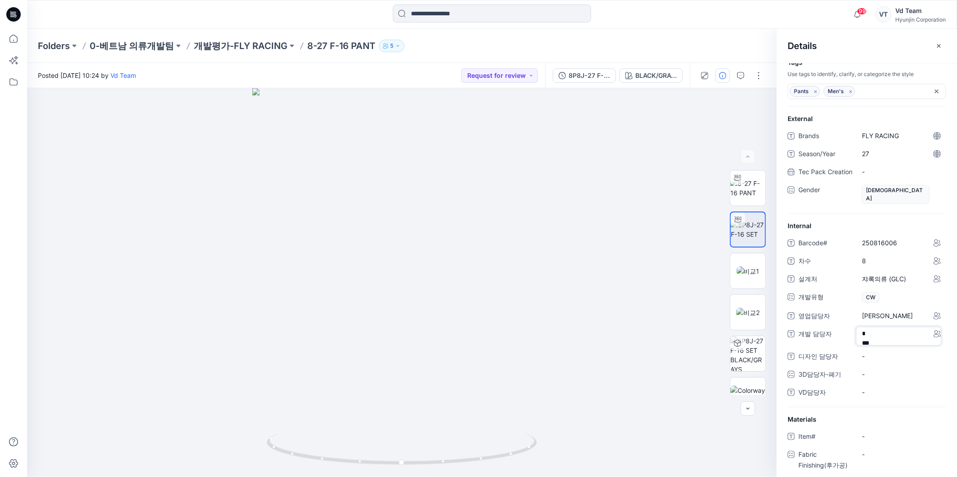
drag, startPoint x: 880, startPoint y: 341, endPoint x: 859, endPoint y: 331, distance: 23.2
click at [859, 331] on textarea "* ***" at bounding box center [898, 336] width 85 height 19
type textarea "***"
click at [894, 318] on span "황재민" at bounding box center [901, 315] width 78 height 9
click at [879, 315] on span "황재민" at bounding box center [901, 315] width 78 height 9
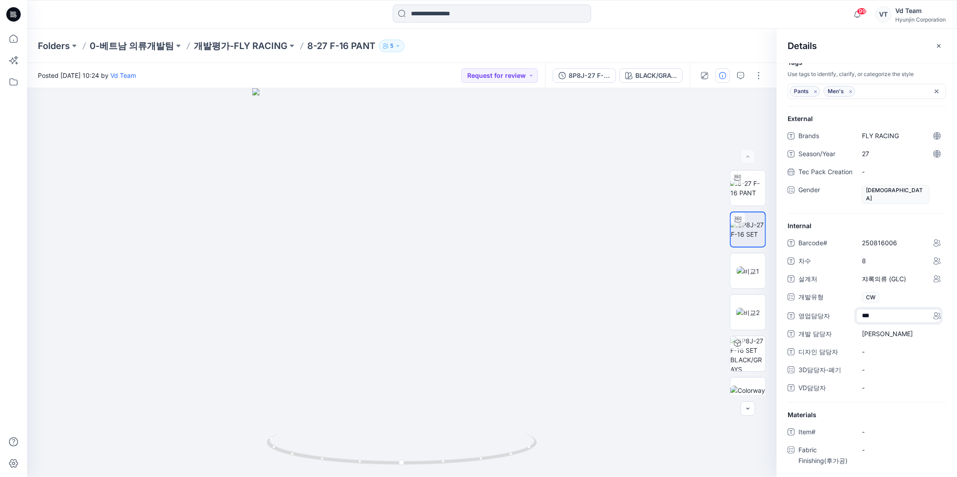
drag, startPoint x: 840, startPoint y: 318, endPoint x: 794, endPoint y: 318, distance: 45.9
click at [794, 318] on div "영업담당자 ***" at bounding box center [866, 316] width 159 height 14
type textarea "***"
click at [880, 383] on div "-" at bounding box center [901, 388] width 90 height 14
type textarea "***"
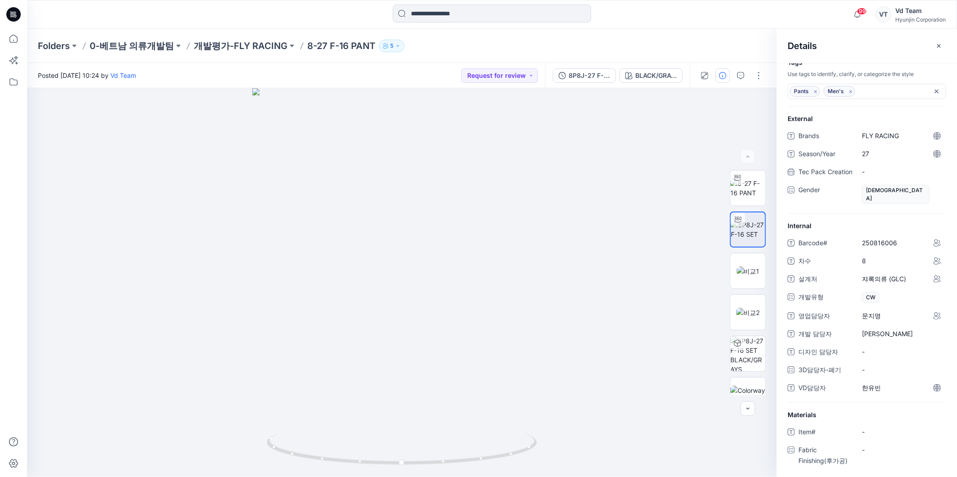
click at [857, 51] on div "Details" at bounding box center [866, 46] width 180 height 34
click at [745, 269] on img at bounding box center [747, 271] width 23 height 9
click at [749, 314] on img at bounding box center [747, 312] width 23 height 9
click at [230, 40] on p "개발평가-FLY RACING" at bounding box center [241, 46] width 94 height 13
